Goal: Book appointment/travel/reservation

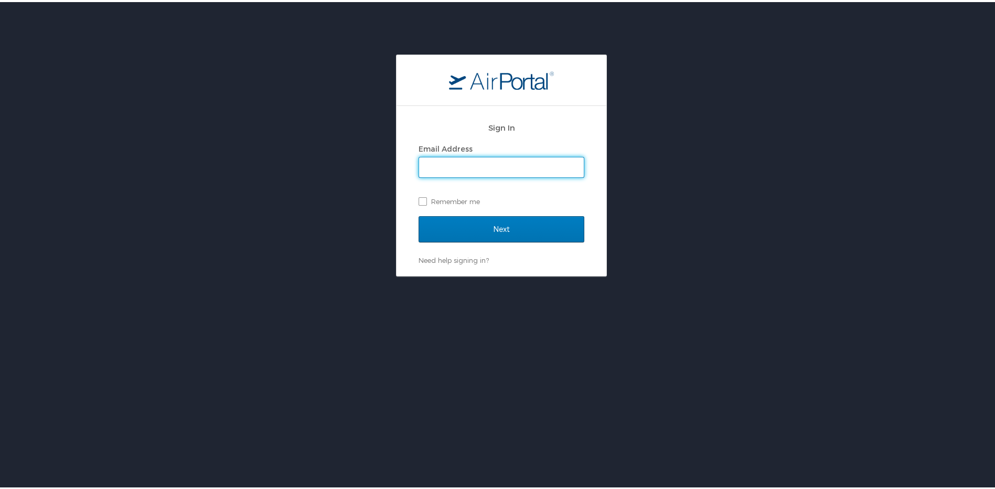
type input "[EMAIL_ADDRESS][PERSON_NAME][DOMAIN_NAME]"
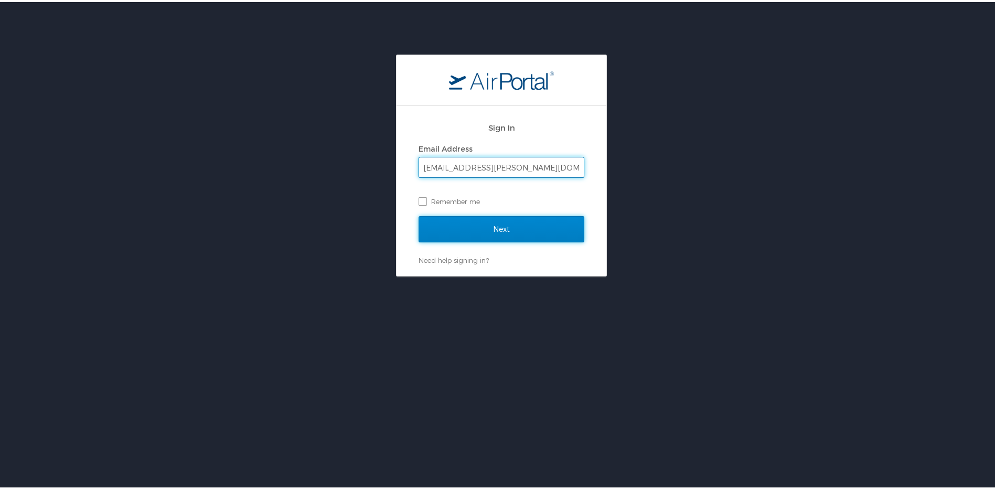
click at [445, 222] on input "Next" at bounding box center [502, 227] width 166 height 26
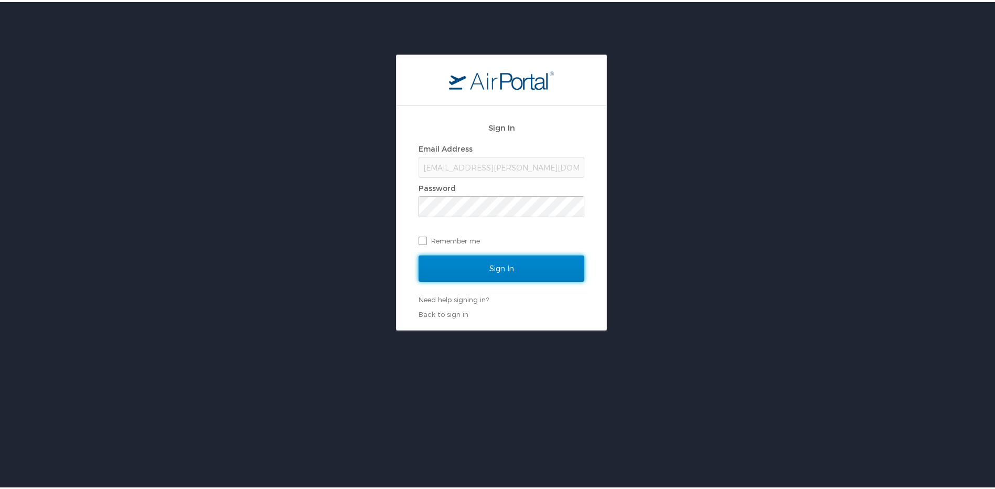
click at [460, 260] on input "Sign In" at bounding box center [502, 266] width 166 height 26
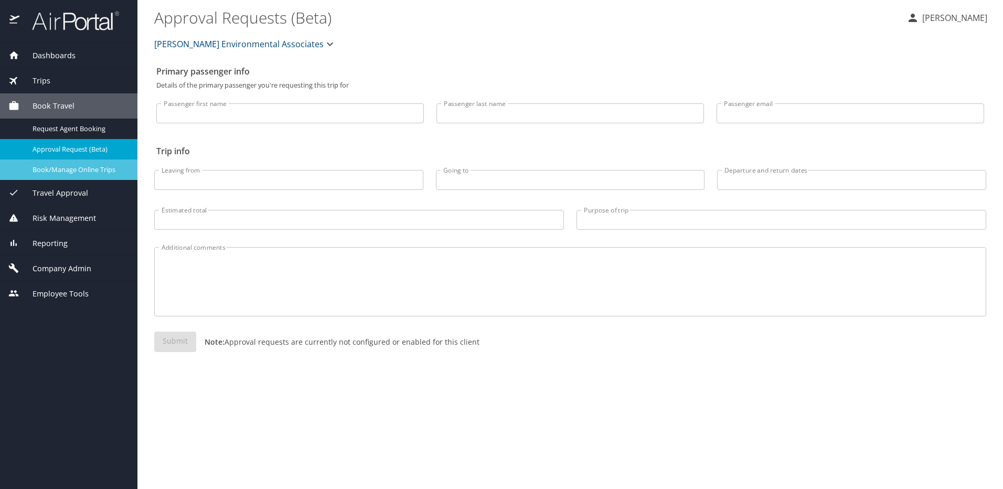
click at [95, 171] on span "Book/Manage Online Trips" at bounding box center [79, 170] width 92 height 10
